Goal: Task Accomplishment & Management: Manage account settings

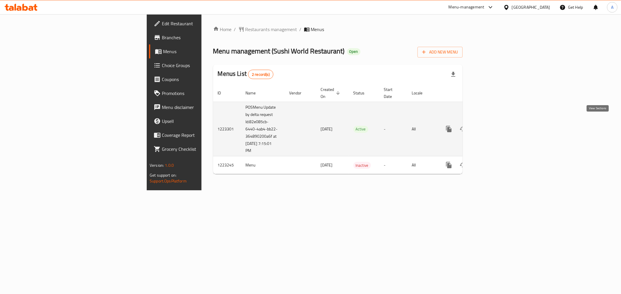
click at [498, 123] on link "enhanced table" at bounding box center [491, 129] width 14 height 14
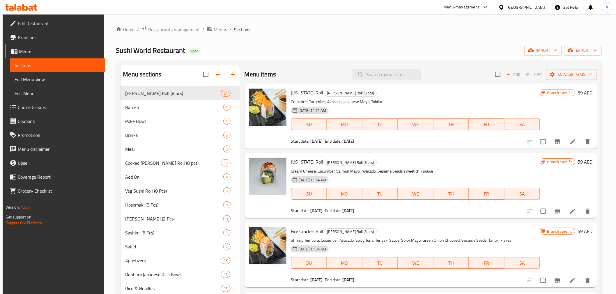
click at [47, 106] on span "Choice Groups" at bounding box center [59, 107] width 83 height 7
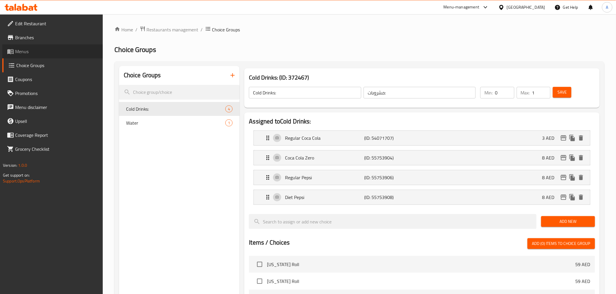
click at [34, 52] on span "Menus" at bounding box center [56, 51] width 83 height 7
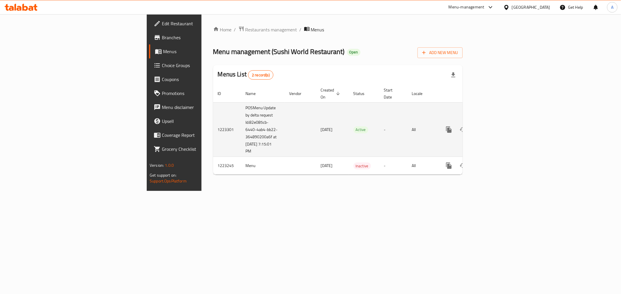
click at [494, 126] on icon "enhanced table" at bounding box center [490, 129] width 7 height 7
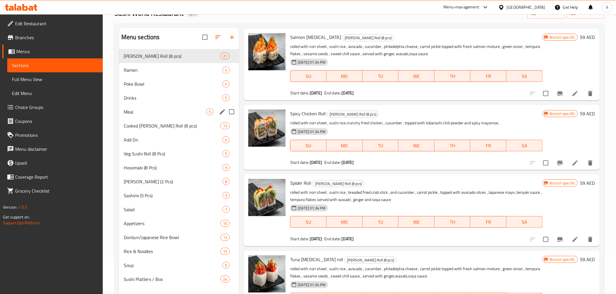
scroll to position [81, 0]
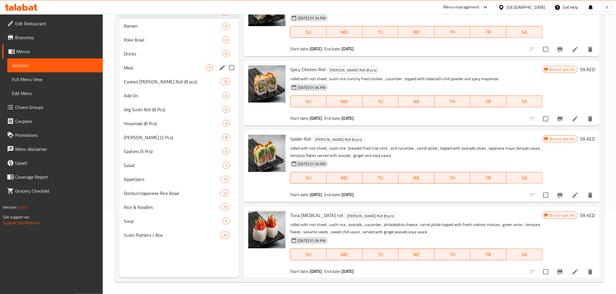
click at [146, 99] on span "Add On" at bounding box center [173, 95] width 99 height 7
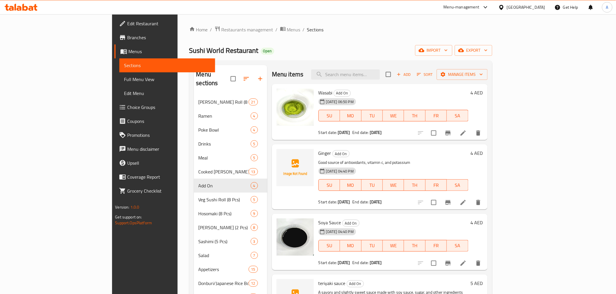
click at [124, 82] on span "Full Menu View" at bounding box center [167, 79] width 86 height 7
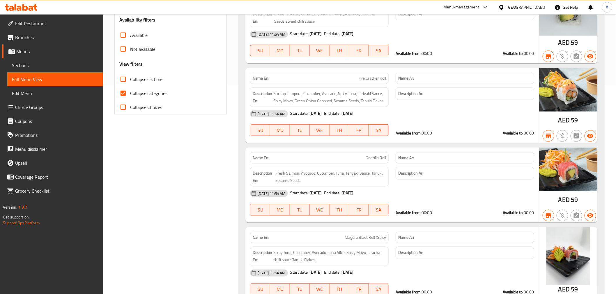
scroll to position [129, 0]
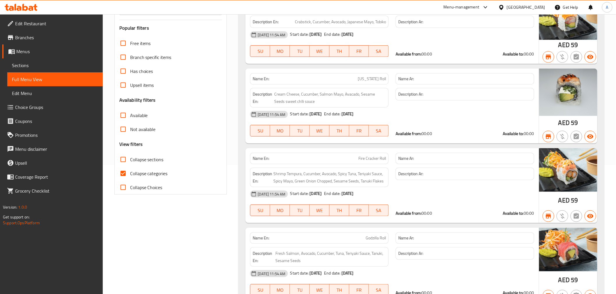
click at [124, 172] on input "Collapse categories" at bounding box center [123, 174] width 14 height 14
checkbox input "false"
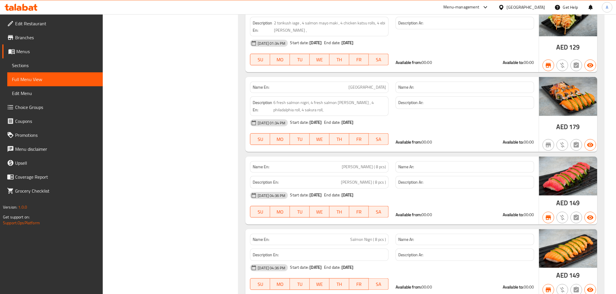
scroll to position [7257, 0]
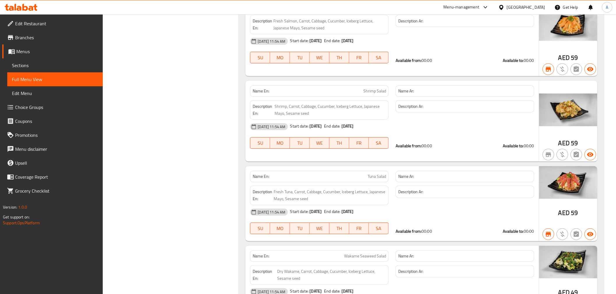
click at [44, 56] on link "Menus" at bounding box center [52, 52] width 100 height 14
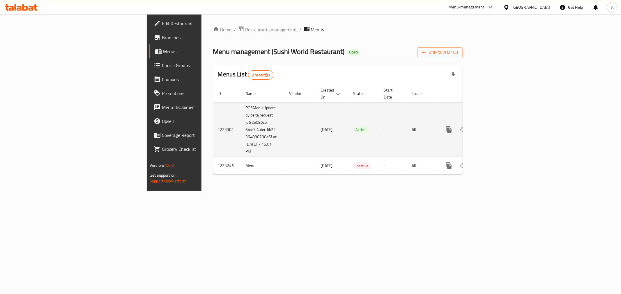
click at [493, 127] on icon "enhanced table" at bounding box center [490, 129] width 5 height 5
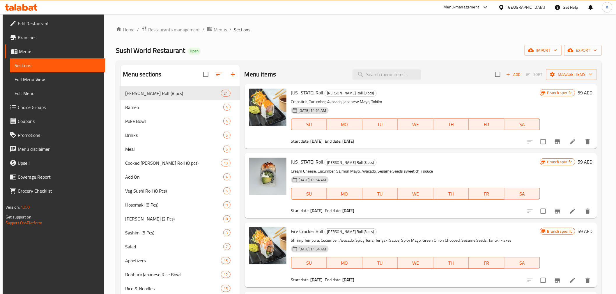
click at [566, 144] on li at bounding box center [572, 142] width 16 height 10
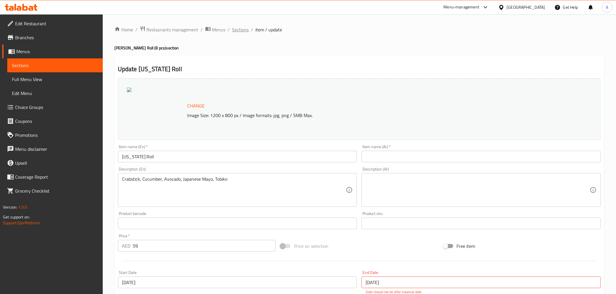
click at [242, 29] on span "Sections" at bounding box center [240, 29] width 17 height 7
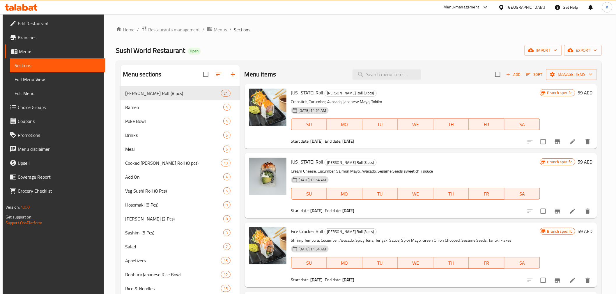
click at [42, 104] on span "Choice Groups" at bounding box center [59, 107] width 83 height 7
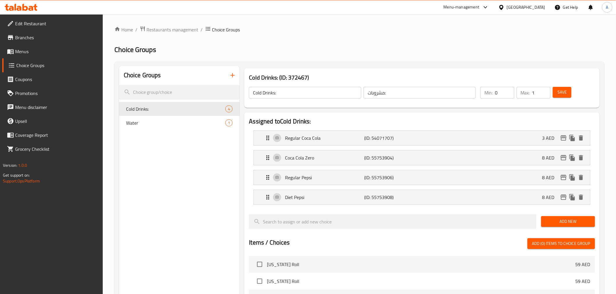
click at [167, 162] on div "Choice Groups Cold Drinks: 4 Water 1" at bounding box center [179, 272] width 121 height 412
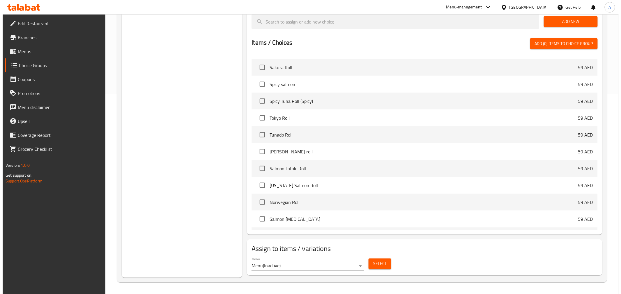
scroll to position [162, 0]
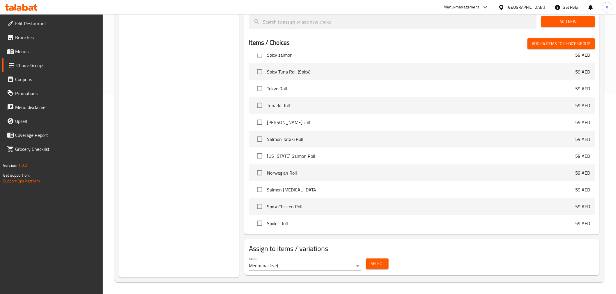
click at [342, 259] on div "Menu Menu ( Inactive )" at bounding box center [305, 264] width 112 height 14
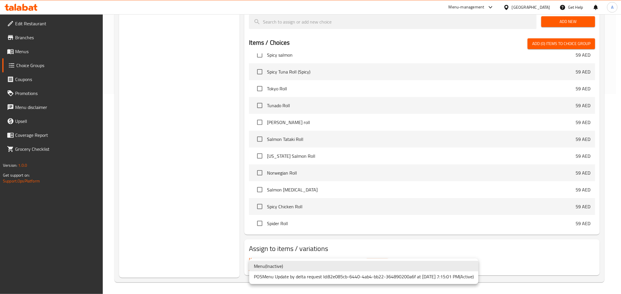
click at [327, 278] on li "POSMenu Update by delta request Id:82e085cb-6440-4ab4-bb22-364890200a6f at [DAT…" at bounding box center [363, 277] width 229 height 10
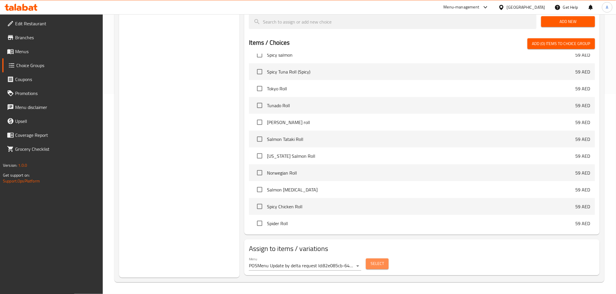
click at [377, 266] on span "Select" at bounding box center [376, 264] width 13 height 7
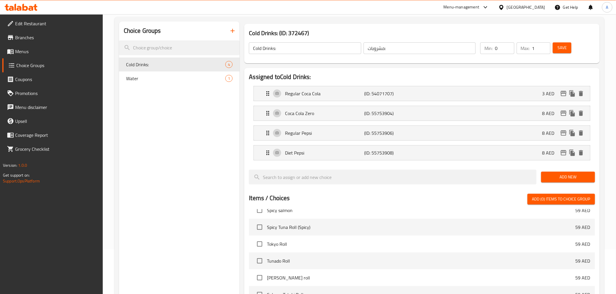
scroll to position [0, 0]
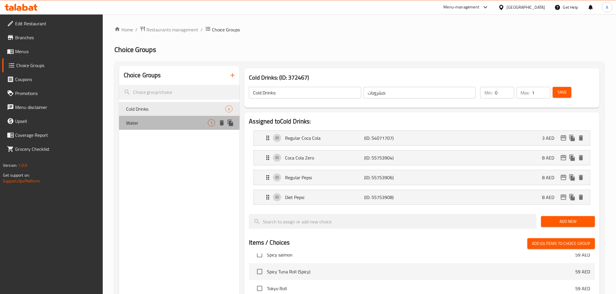
click at [162, 124] on span "Water" at bounding box center [167, 123] width 82 height 7
type input "Water"
type input "مياه"
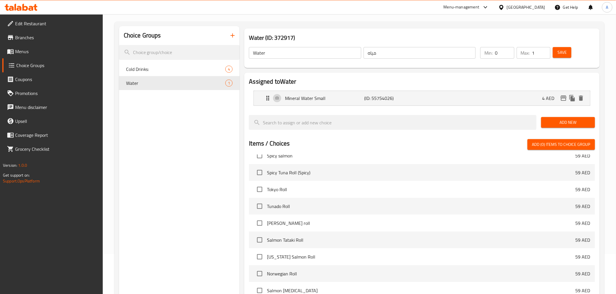
scroll to position [141, 0]
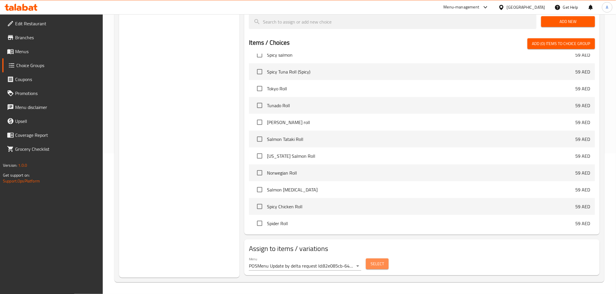
click at [376, 263] on span "Select" at bounding box center [376, 264] width 13 height 7
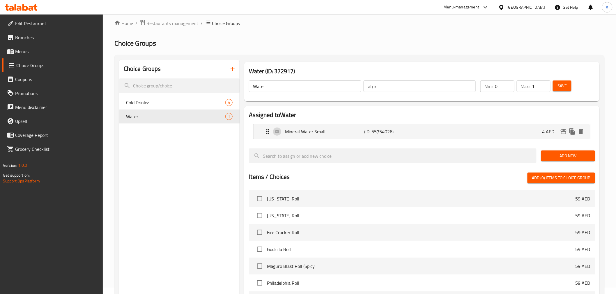
scroll to position [0, 0]
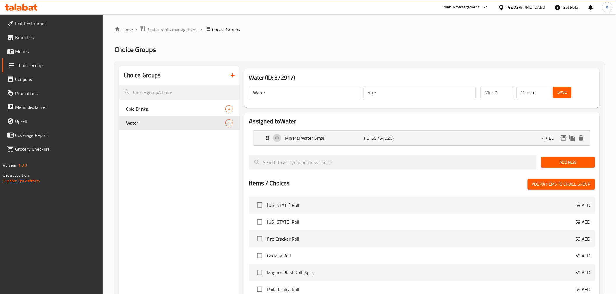
click at [212, 212] on div "Choice Groups Cold Drinks: 4 Water 1" at bounding box center [179, 242] width 121 height 353
click at [41, 52] on span "Menus" at bounding box center [56, 51] width 83 height 7
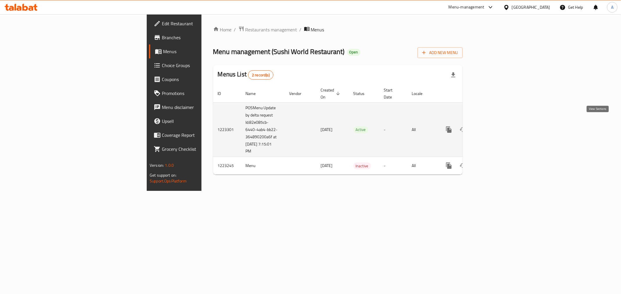
click at [498, 123] on link "enhanced table" at bounding box center [491, 130] width 14 height 14
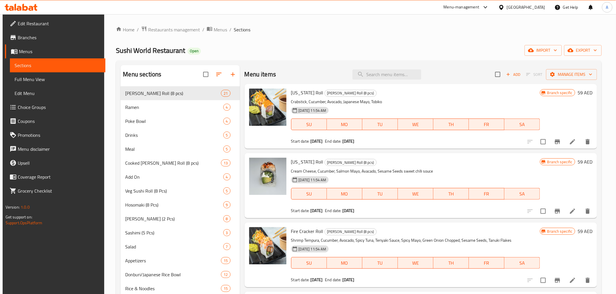
click at [572, 141] on icon at bounding box center [572, 141] width 5 height 5
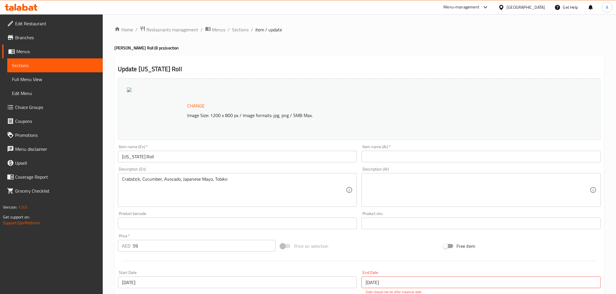
drag, startPoint x: 239, startPoint y: 29, endPoint x: 194, endPoint y: 59, distance: 54.2
click at [239, 29] on span "Sections" at bounding box center [240, 29] width 17 height 7
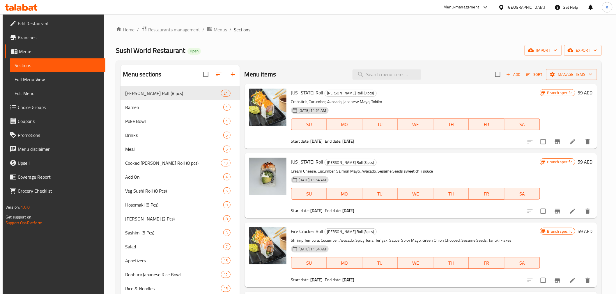
click at [163, 53] on span "Sushi World Restaurant" at bounding box center [150, 50] width 69 height 13
copy span "Sushi World Restaurant"
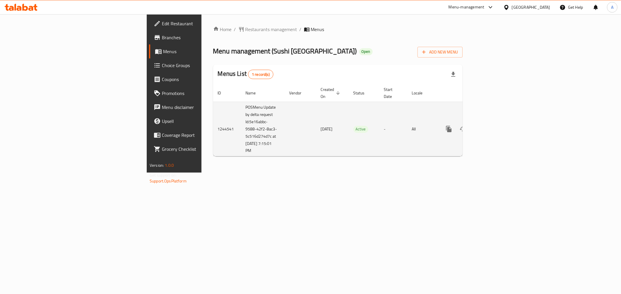
click at [498, 127] on link "enhanced table" at bounding box center [491, 129] width 14 height 14
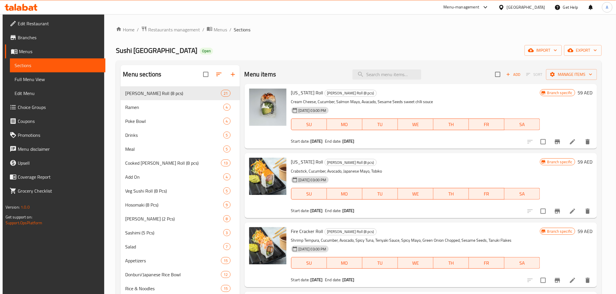
click at [35, 111] on span "Choice Groups" at bounding box center [59, 107] width 83 height 7
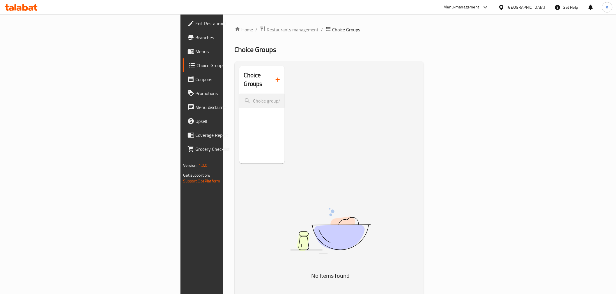
click at [196, 51] on span "Menus" at bounding box center [237, 51] width 83 height 7
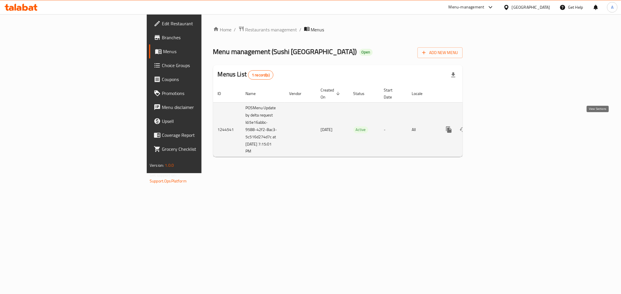
click at [494, 126] on icon "enhanced table" at bounding box center [490, 129] width 7 height 7
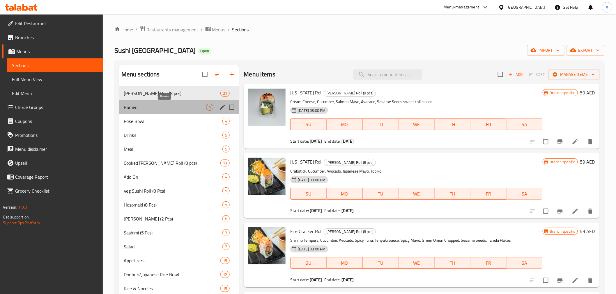
click at [149, 109] on span "Ramen" at bounding box center [165, 107] width 83 height 7
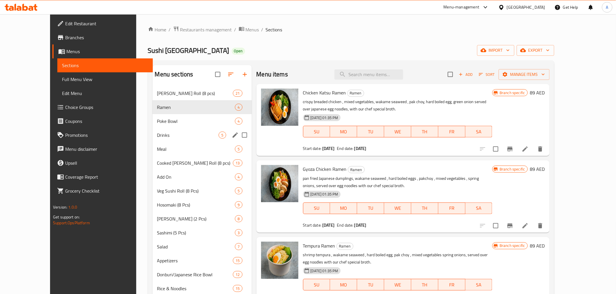
click at [152, 129] on div "Drinks 5" at bounding box center [201, 135] width 99 height 14
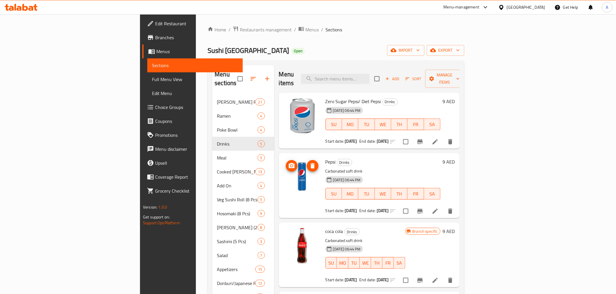
click at [439, 139] on icon at bounding box center [435, 142] width 7 height 7
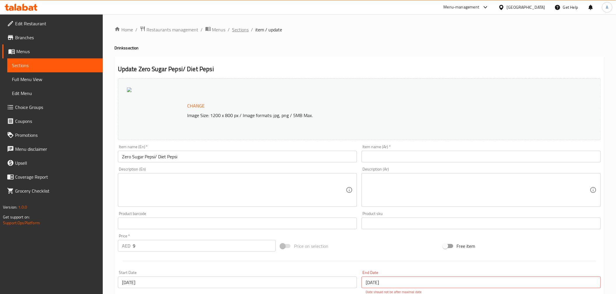
click at [237, 28] on span "Sections" at bounding box center [240, 29] width 17 height 7
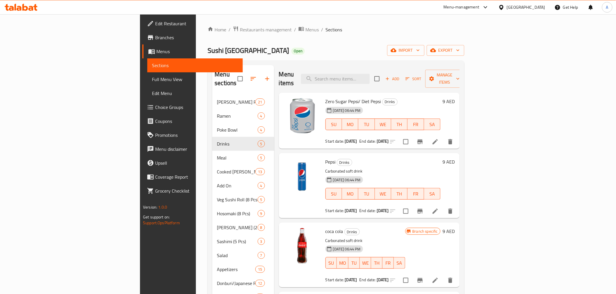
click at [155, 108] on span "Choice Groups" at bounding box center [196, 107] width 83 height 7
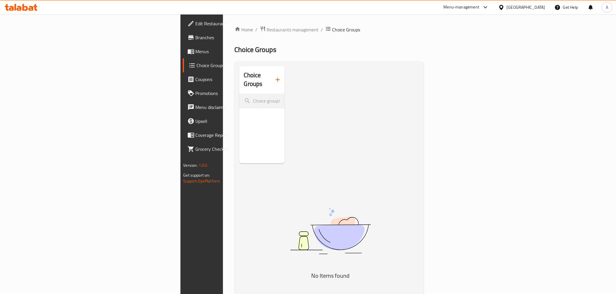
click at [183, 55] on link "Menus" at bounding box center [233, 52] width 100 height 14
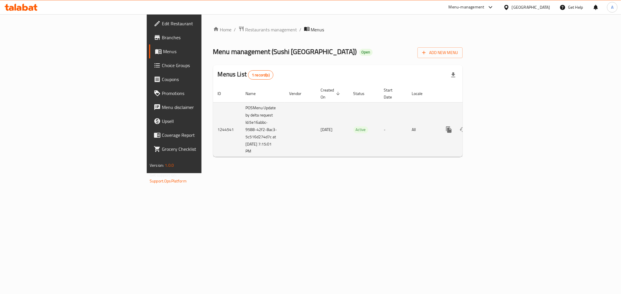
click at [494, 126] on icon "enhanced table" at bounding box center [490, 129] width 7 height 7
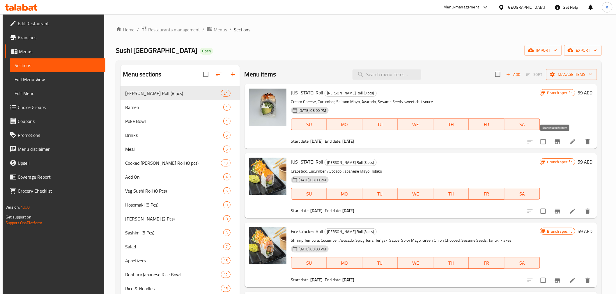
click at [570, 141] on icon at bounding box center [572, 141] width 5 height 5
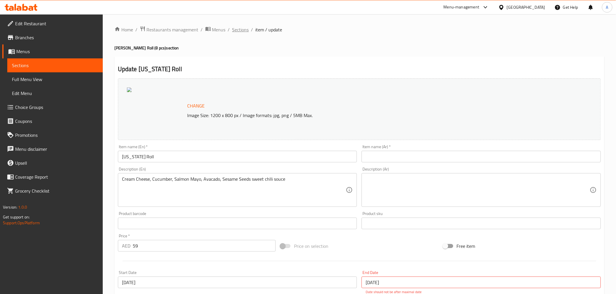
click at [240, 28] on span "Sections" at bounding box center [240, 29] width 17 height 7
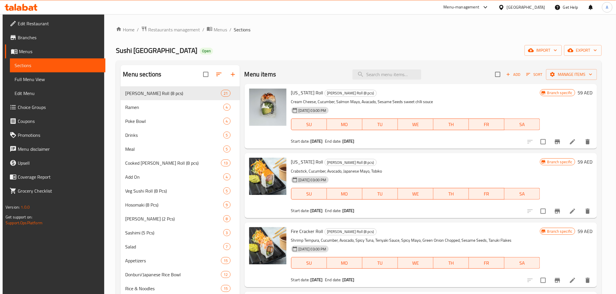
click at [133, 53] on span "Sushi Japan" at bounding box center [156, 50] width 81 height 13
copy span "Sushi Japan"
click at [294, 40] on div "Home / Restaurants management / Menus / Sections Sushi Japan Open import export…" at bounding box center [359, 195] width 486 height 338
